Goal: Task Accomplishment & Management: Use online tool/utility

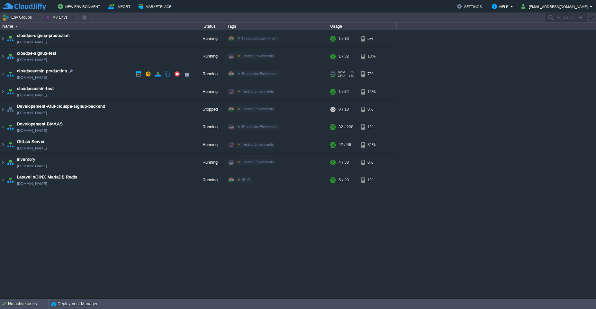
click at [110, 73] on td "cloudpeadmin-production [DOMAIN_NAME]" at bounding box center [96, 74] width 193 height 18
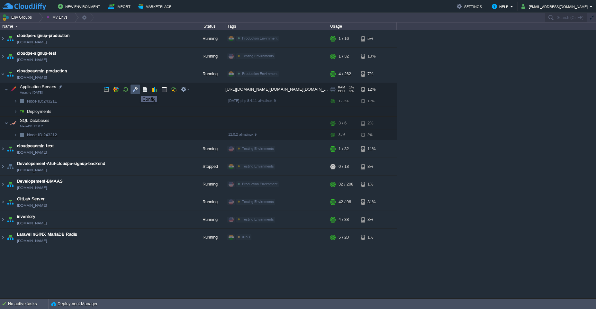
click at [136, 90] on button "button" at bounding box center [136, 90] width 6 height 6
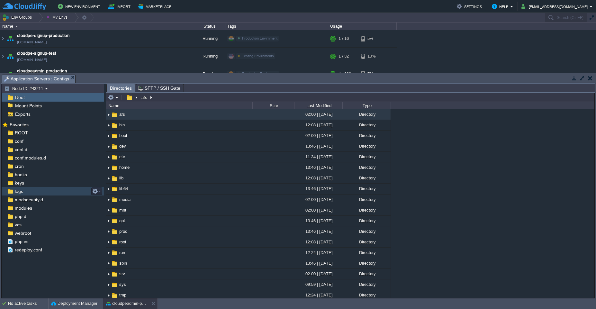
click at [22, 189] on span "logs" at bounding box center [19, 192] width 11 height 6
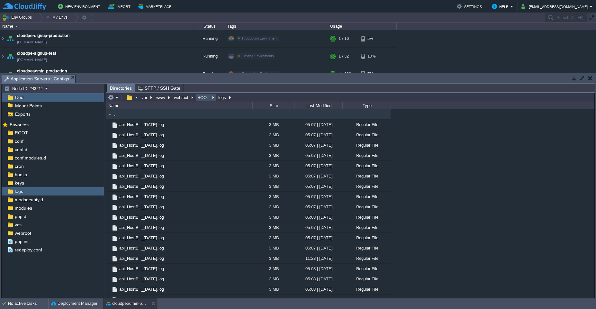
click at [202, 98] on button "ROOT" at bounding box center [204, 98] width 14 height 6
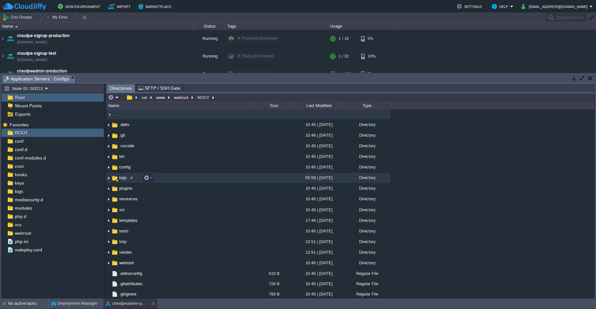
click at [177, 178] on td "logs" at bounding box center [179, 178] width 146 height 11
click at [146, 178] on button "button" at bounding box center [147, 178] width 6 height 6
click at [436, 169] on div ".. .ddev 10:45 | [DATE] Directory .git 10:46 | [DATE] Directory .vscode 10:45 |…" at bounding box center [350, 203] width 489 height 189
click at [169, 180] on td "logs" at bounding box center [179, 178] width 146 height 11
drag, startPoint x: 199, startPoint y: 179, endPoint x: 239, endPoint y: 179, distance: 39.9
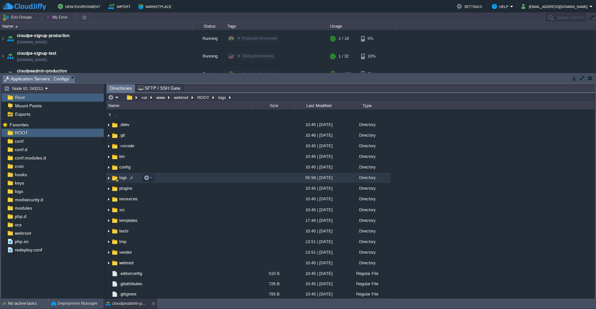
click at [239, 179] on td "logs" at bounding box center [179, 178] width 146 height 11
click at [109, 178] on img at bounding box center [108, 178] width 5 height 10
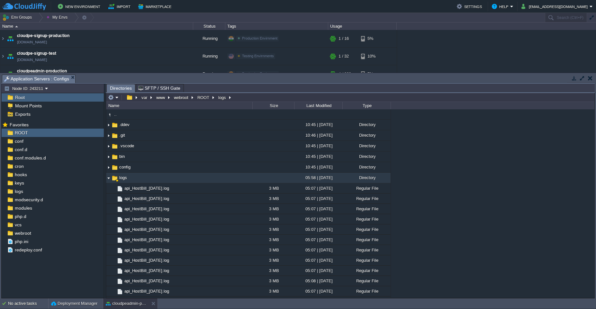
click at [109, 178] on img at bounding box center [108, 178] width 5 height 10
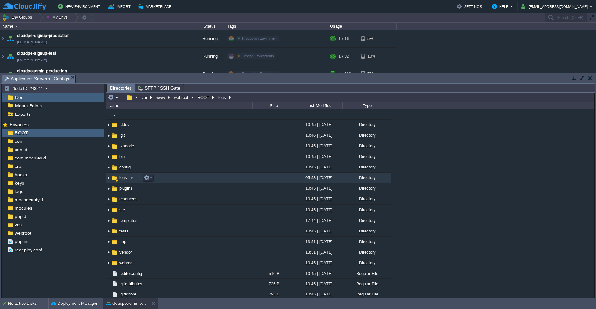
click at [175, 179] on td "logs" at bounding box center [179, 178] width 146 height 11
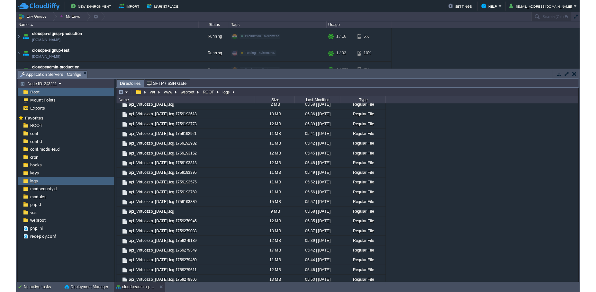
scroll to position [4444, 0]
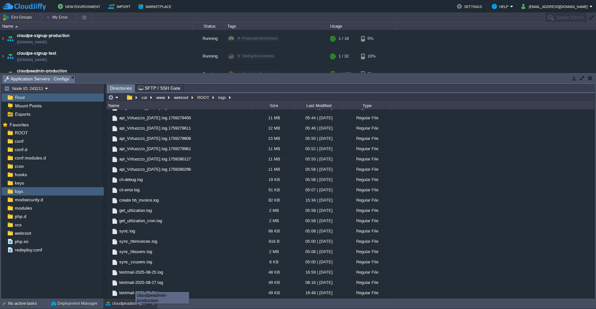
click at [135, 303] on div "cloudpeadmin-production" at bounding box center [162, 298] width 54 height 12
click at [125, 303] on button "cloudpeadmin-production" at bounding box center [126, 303] width 41 height 6
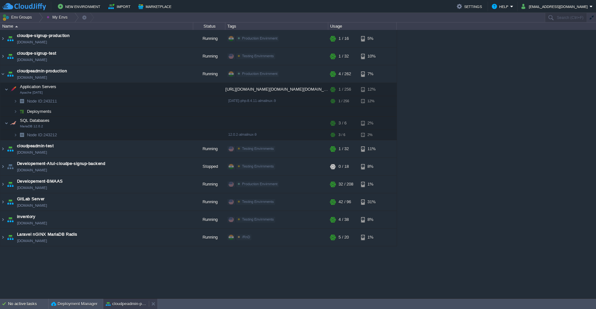
click at [120, 307] on button "cloudpeadmin-production" at bounding box center [126, 304] width 41 height 6
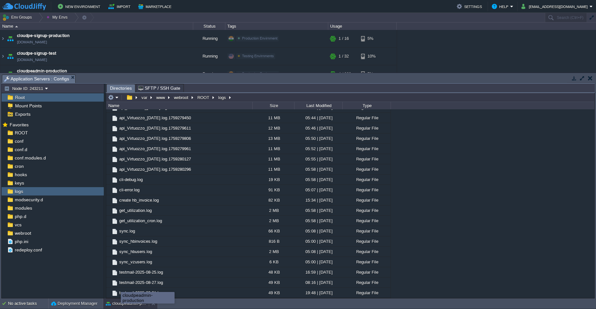
click at [121, 305] on button "cloudpeadmin-production" at bounding box center [126, 303] width 41 height 6
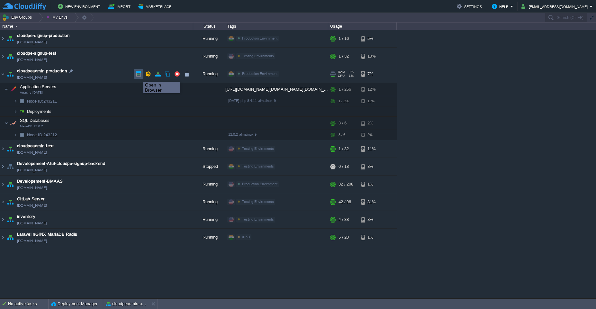
click at [139, 76] on button "button" at bounding box center [139, 74] width 6 height 6
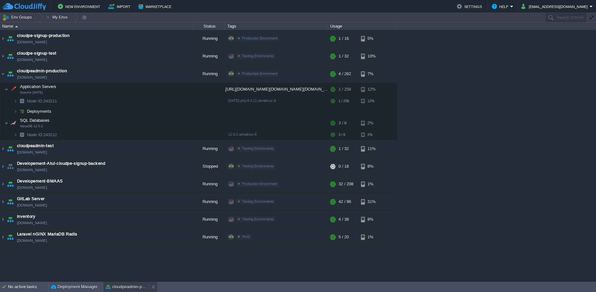
click at [127, 288] on button "cloudpeadmin-production" at bounding box center [126, 287] width 41 height 6
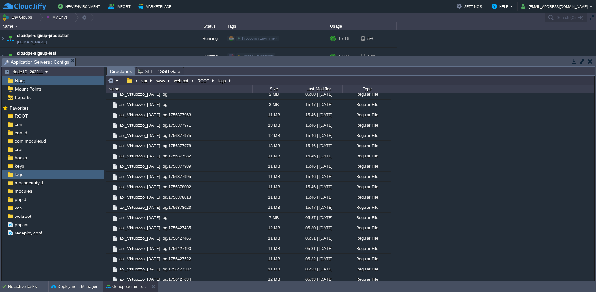
scroll to position [0, 0]
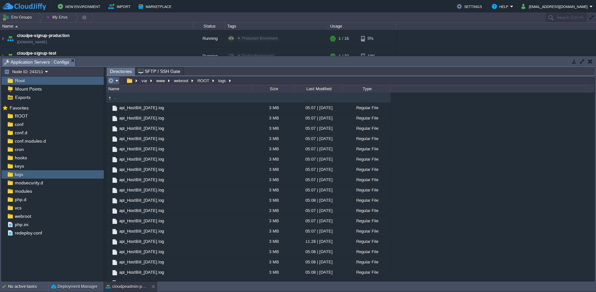
click at [118, 81] on em at bounding box center [113, 81] width 11 height 6
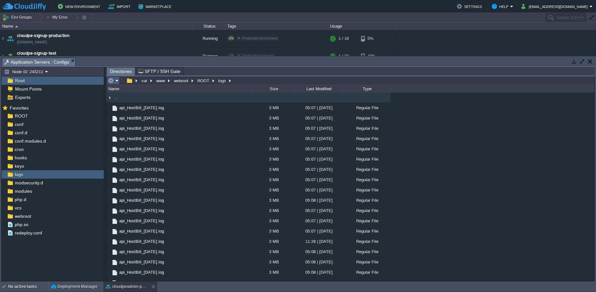
click at [116, 83] on em at bounding box center [113, 81] width 11 height 6
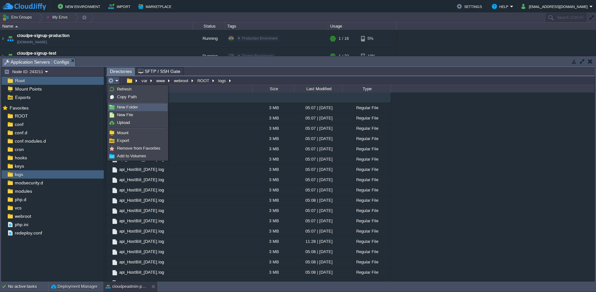
click at [138, 109] on span "New Folder" at bounding box center [127, 107] width 21 height 5
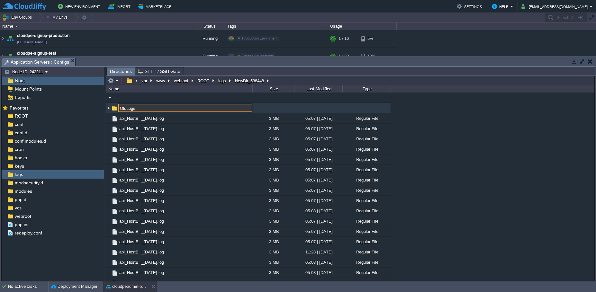
type input "OldLogs"
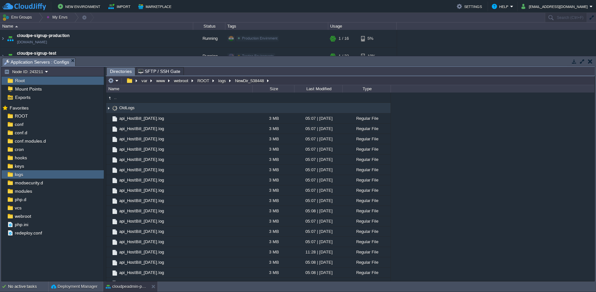
click at [161, 72] on span "SFTP / SSH Gate" at bounding box center [159, 72] width 42 height 8
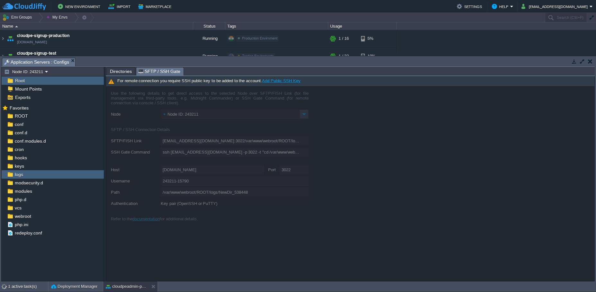
type input "[EMAIL_ADDRESS][DOMAIN_NAME]:3022/var/www/webroot/ROOT/logs/OldLogs"
type input "ssh [EMAIL_ADDRESS][DOMAIN_NAME] -p 3022 -t "cd /var/www/webroot/ROOT/logs/OldL…"
type input "/var/www/webroot/ROOT/logs/OldLogs"
click at [114, 71] on span "Directories" at bounding box center [121, 72] width 22 height 8
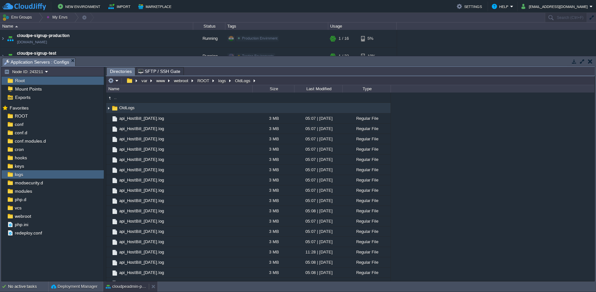
click at [124, 289] on button "cloudpeadmin-production" at bounding box center [126, 287] width 41 height 6
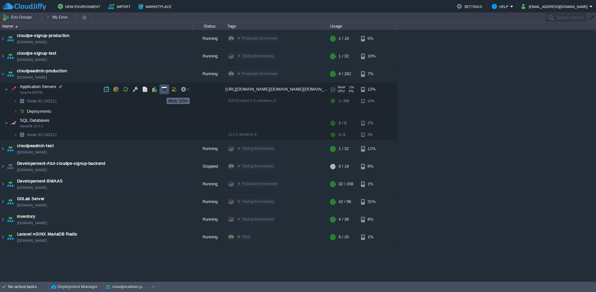
click at [162, 92] on button "button" at bounding box center [165, 90] width 6 height 6
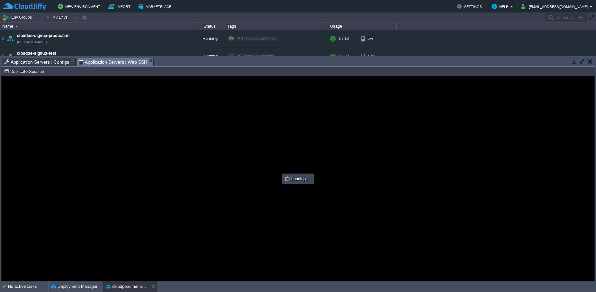
type input "#000000"
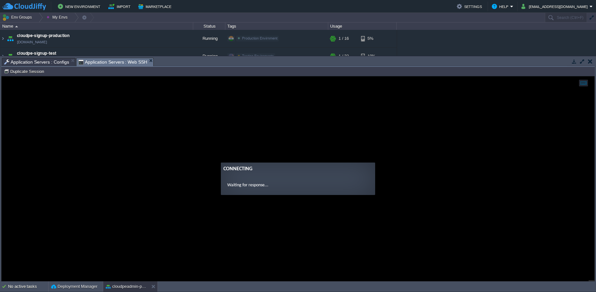
click at [38, 62] on span "Application Servers : Configs" at bounding box center [36, 62] width 65 height 8
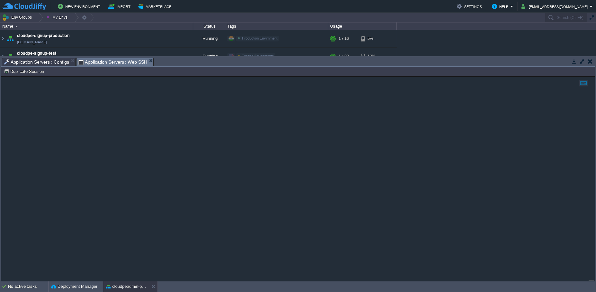
click at [104, 60] on span "Application Servers : Web SSH" at bounding box center [113, 62] width 69 height 8
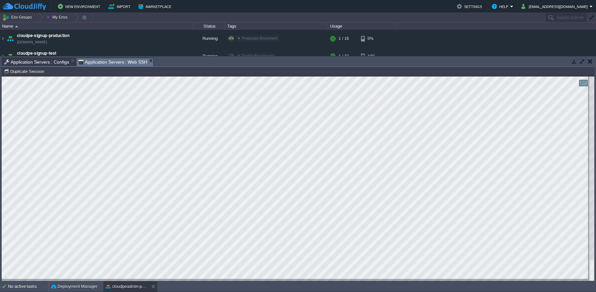
click at [28, 63] on span "Application Servers : Configs" at bounding box center [36, 62] width 65 height 8
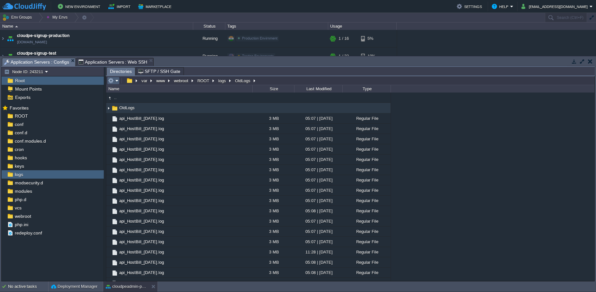
click at [115, 79] on em at bounding box center [113, 81] width 11 height 6
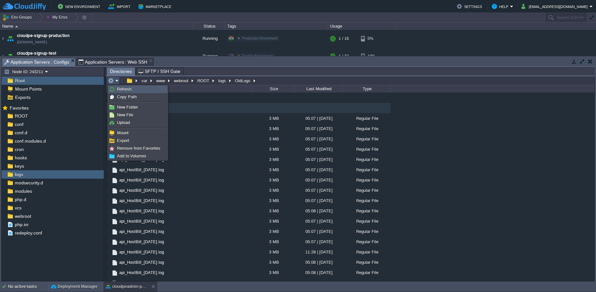
click at [117, 92] on link "Refresh" at bounding box center [137, 89] width 59 height 7
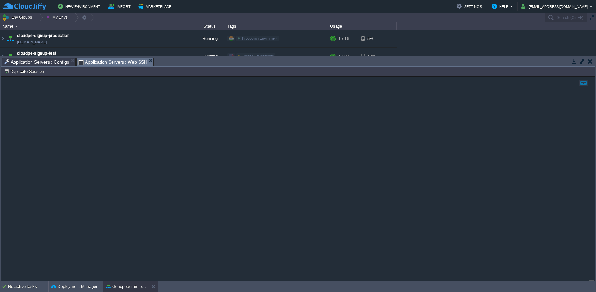
click at [118, 60] on span "Application Servers : Web SSH" at bounding box center [113, 62] width 69 height 8
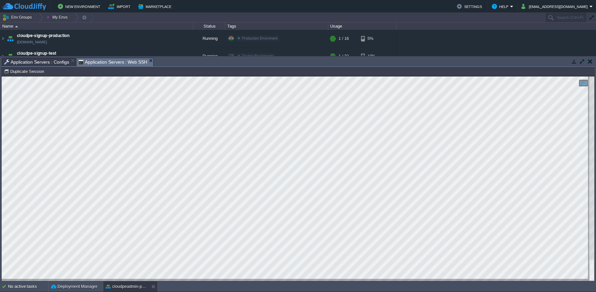
type textarea "create hb_invoice --from [DATE] --upto [DATE] group platinum_post,gold_post,dia…"
